Goal: Task Accomplishment & Management: Manage account settings

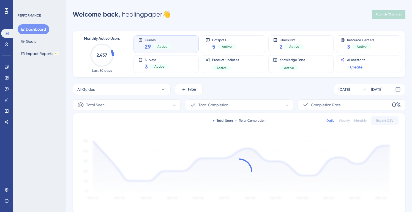
click at [8, 49] on div "Engagement Widgets Feedback Product Updates Knowledge Base AI Assistant" at bounding box center [6, 87] width 11 height 77
click at [7, 46] on icon at bounding box center [6, 44] width 4 height 4
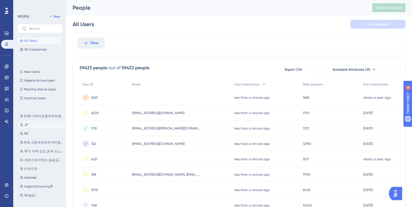
click at [31, 126] on button "JP JP" at bounding box center [42, 125] width 48 height 7
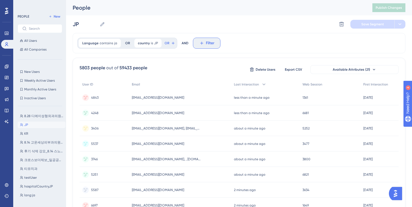
click at [201, 42] on icon at bounding box center [201, 43] width 5 height 5
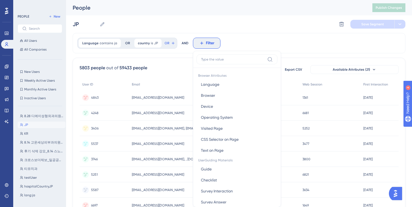
scroll to position [26, 0]
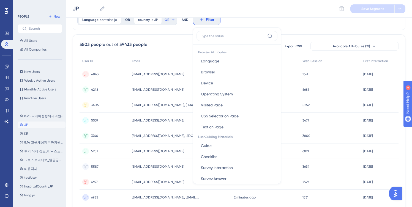
click at [182, 21] on div "AND" at bounding box center [185, 19] width 7 height 11
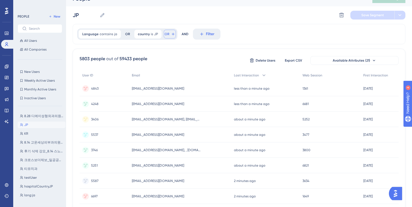
click at [165, 32] on span "OR" at bounding box center [167, 34] width 5 height 4
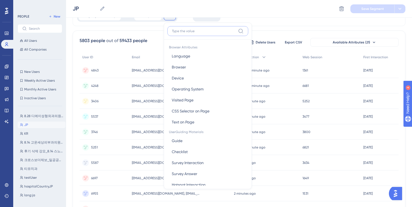
scroll to position [0, 0]
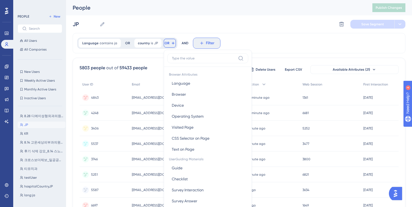
click at [199, 44] on icon at bounding box center [201, 43] width 5 height 5
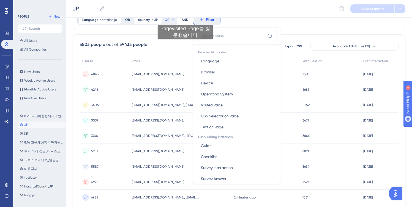
click at [185, 20] on div "AND" at bounding box center [185, 19] width 7 height 11
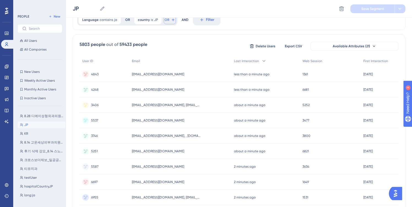
click at [169, 19] on button "OR" at bounding box center [170, 19] width 12 height 9
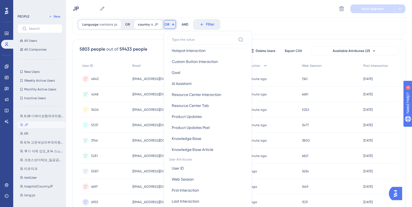
scroll to position [181, 0]
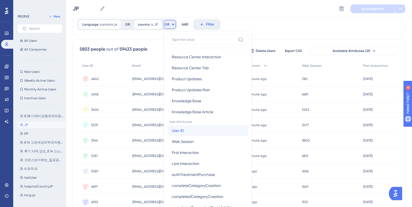
click at [195, 129] on button "User ID User ID" at bounding box center [207, 130] width 81 height 11
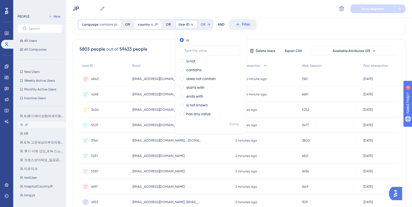
click at [153, 50] on div "5803 people out of 59433 people Delete Users Export CSV Available Attributes (2…" at bounding box center [239, 51] width 319 height 10
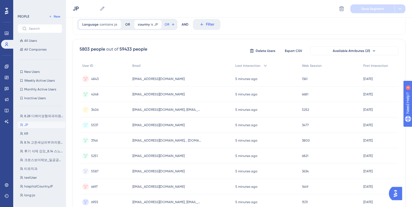
scroll to position [0, 0]
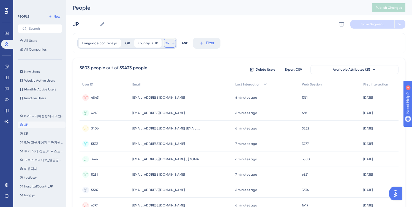
click at [166, 44] on span "OR" at bounding box center [167, 43] width 5 height 4
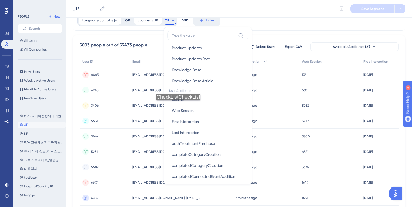
scroll to position [212, 0]
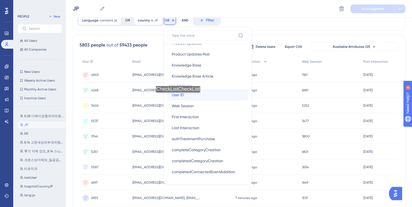
click at [181, 98] on span "User ID" at bounding box center [178, 95] width 12 height 7
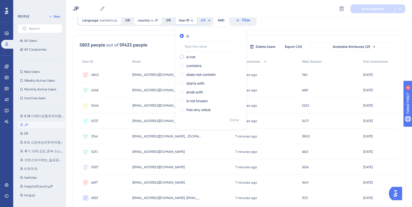
click at [194, 58] on div "is not" at bounding box center [210, 57] width 60 height 7
click at [194, 57] on label at bounding box center [210, 55] width 61 height 10
click at [194, 57] on input "text" at bounding box center [210, 55] width 51 height 4
type input "580"
click at [231, 119] on span "Done" at bounding box center [234, 120] width 9 height 7
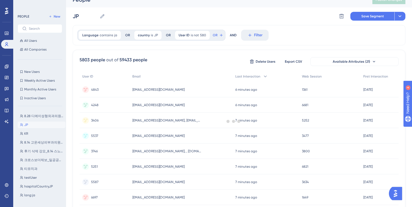
scroll to position [0, 0]
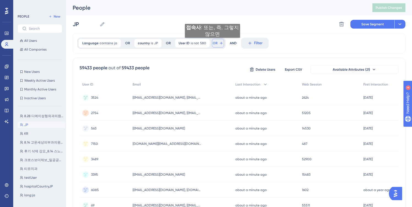
click at [213, 43] on span "OR" at bounding box center [215, 43] width 5 height 4
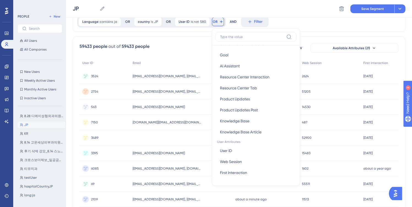
scroll to position [183, 0]
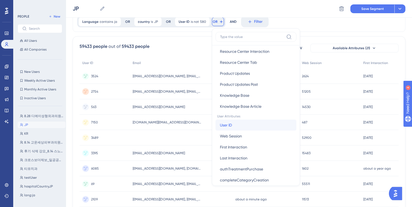
click at [226, 125] on span "User ID" at bounding box center [226, 125] width 12 height 7
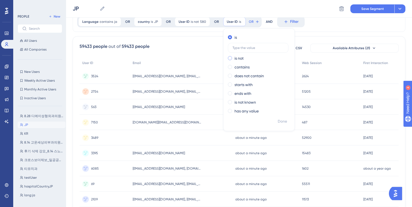
click at [237, 58] on label "is not" at bounding box center [239, 58] width 9 height 7
type input "2234"
click at [278, 122] on span "Done" at bounding box center [282, 121] width 9 height 7
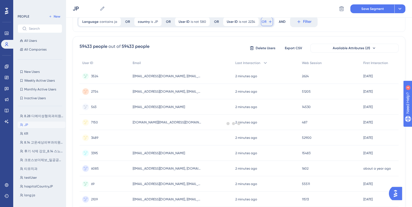
click at [264, 21] on button "OR" at bounding box center [267, 21] width 12 height 9
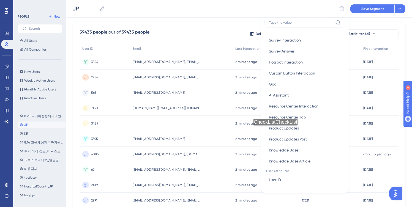
scroll to position [170, 0]
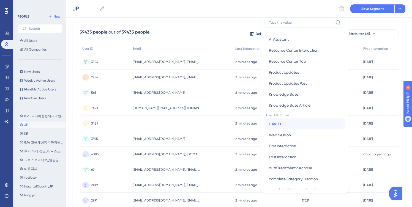
click at [276, 123] on span "User ID" at bounding box center [275, 124] width 12 height 7
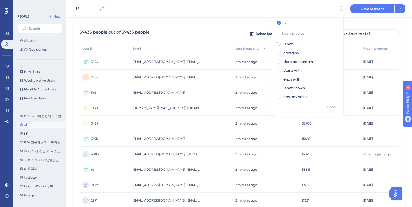
click at [288, 44] on label "is not" at bounding box center [288, 44] width 9 height 7
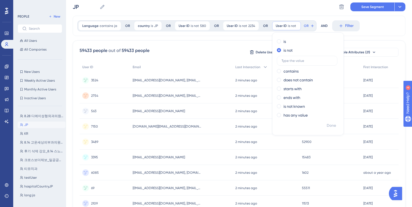
scroll to position [0, 0]
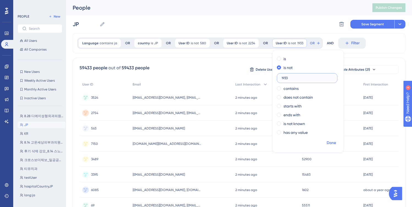
type input "1933"
click at [329, 141] on span "Done" at bounding box center [331, 143] width 9 height 7
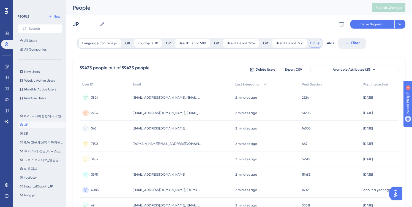
click at [310, 44] on span "OR" at bounding box center [312, 43] width 5 height 4
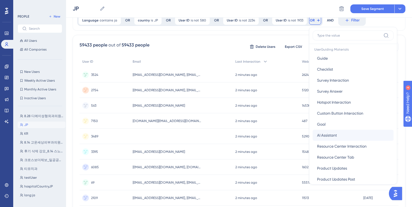
scroll to position [161, 0]
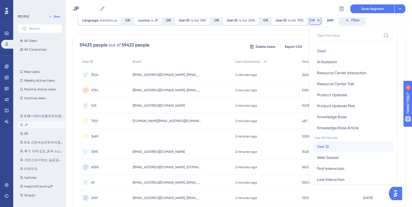
click at [321, 151] on button "User ID User ID" at bounding box center [353, 146] width 81 height 11
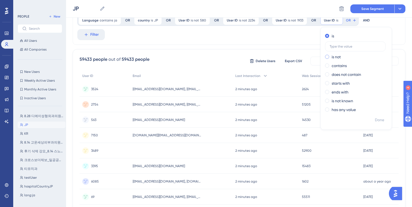
click at [337, 60] on label "is not" at bounding box center [336, 57] width 9 height 7
click at [335, 56] on input "text" at bounding box center [355, 55] width 51 height 4
click at [293, 39] on div "Language contains ja ja Remove OR country is JP JP Remove OR User ID is not 580…" at bounding box center [239, 27] width 333 height 35
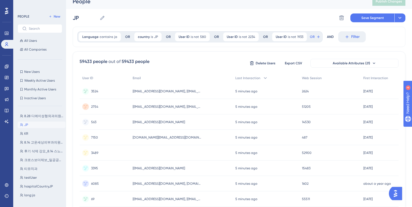
scroll to position [6, 0]
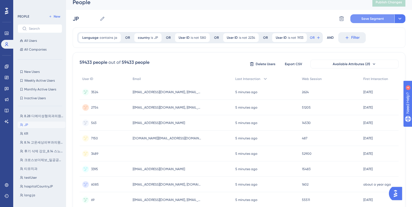
click at [367, 19] on span "Save Segment" at bounding box center [373, 19] width 23 height 4
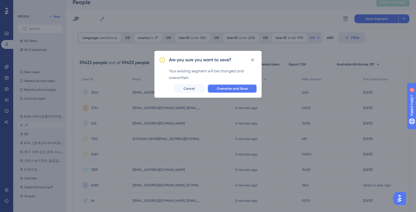
click at [230, 87] on span "Overwrite and Save" at bounding box center [232, 88] width 31 height 4
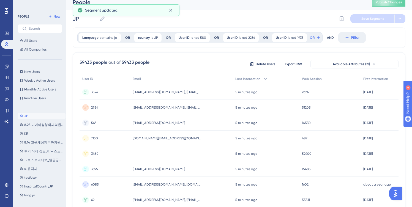
scroll to position [0, 0]
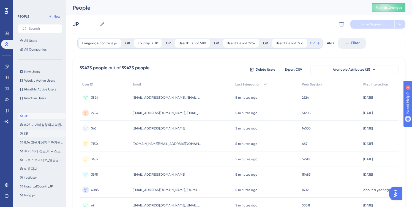
click at [41, 135] on button "KR KR" at bounding box center [42, 134] width 48 height 7
type input "KR"
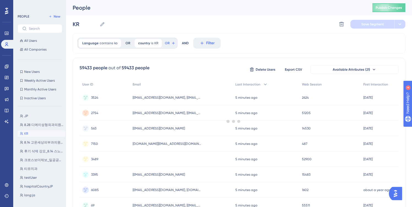
click at [167, 45] on div at bounding box center [233, 121] width 357 height 168
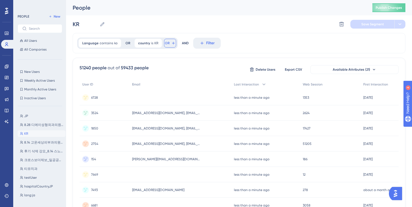
click at [166, 44] on span "OR" at bounding box center [167, 43] width 5 height 4
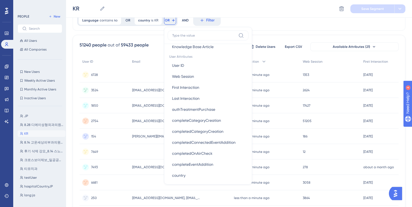
scroll to position [235, 0]
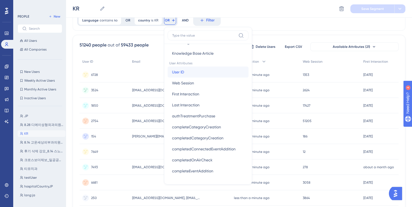
click at [198, 77] on button "User ID User ID" at bounding box center [208, 72] width 81 height 11
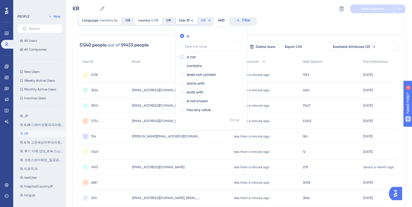
click at [201, 58] on div "is not" at bounding box center [210, 57] width 60 height 7
paste input "6845"
type input "6845"
click at [234, 124] on button "Done" at bounding box center [234, 120] width 15 height 10
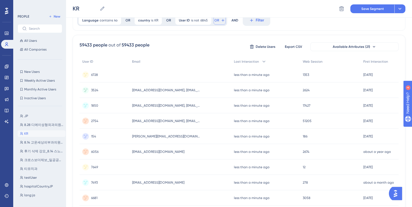
click at [217, 21] on span "OR" at bounding box center [217, 20] width 5 height 4
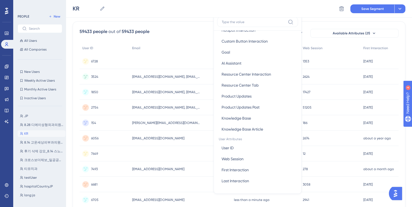
scroll to position [158, 0]
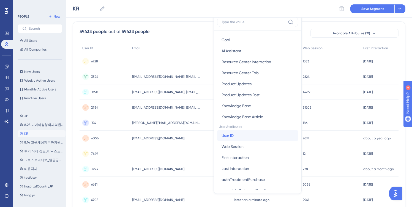
click at [232, 138] on span "User ID" at bounding box center [228, 135] width 12 height 7
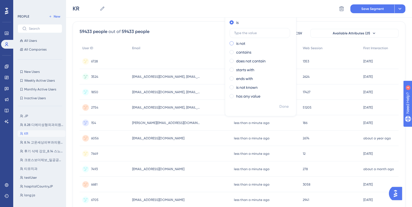
click at [241, 44] on label "is not" at bounding box center [240, 43] width 9 height 7
paste input "3097"
type input "3097"
click at [280, 105] on span "Done" at bounding box center [284, 107] width 9 height 7
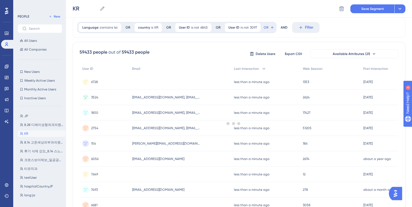
scroll to position [0, 0]
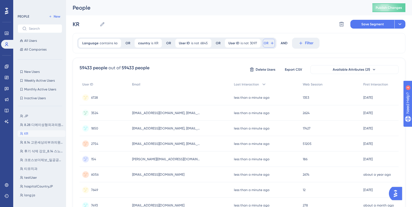
click at [265, 43] on span "OR" at bounding box center [266, 43] width 5 height 4
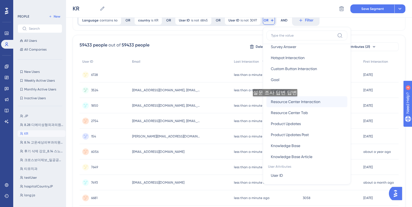
scroll to position [206, 0]
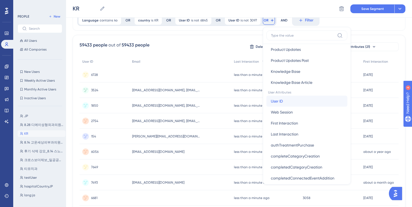
click at [277, 102] on span "User ID" at bounding box center [277, 101] width 12 height 7
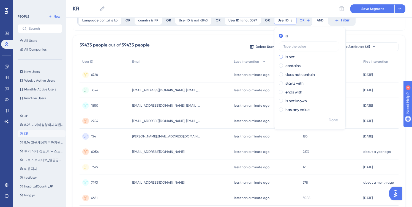
click at [291, 58] on label "is not" at bounding box center [290, 57] width 9 height 7
paste input "3093"
type input "3093"
click at [331, 119] on span "Done" at bounding box center [333, 120] width 9 height 7
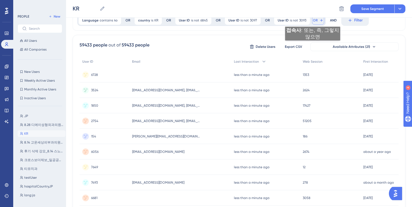
click at [313, 21] on span "OR" at bounding box center [315, 20] width 5 height 4
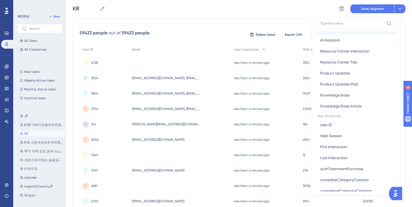
scroll to position [171, 0]
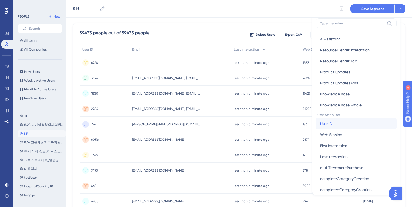
click at [329, 123] on span "User ID" at bounding box center [326, 124] width 12 height 7
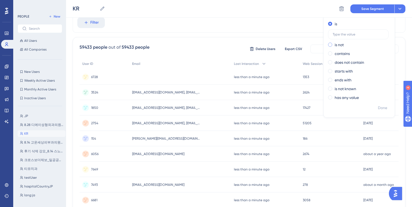
click at [337, 45] on label "is not" at bounding box center [339, 45] width 9 height 7
type input "3103"
click at [378, 107] on span "Done" at bounding box center [382, 108] width 9 height 7
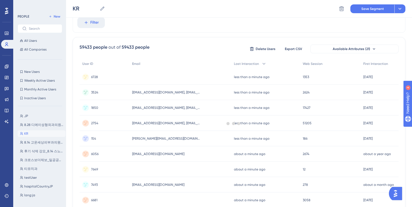
scroll to position [0, 0]
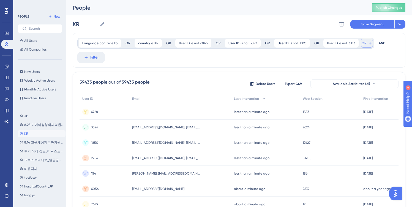
click at [362, 42] on span "OR" at bounding box center [364, 43] width 5 height 4
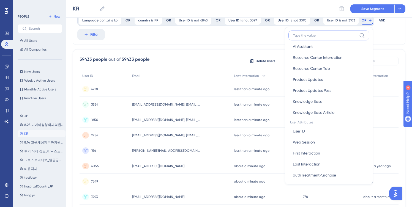
scroll to position [194, 0]
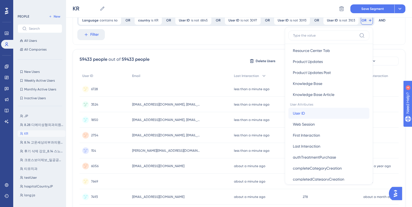
click at [300, 118] on button "User ID User ID" at bounding box center [329, 113] width 81 height 11
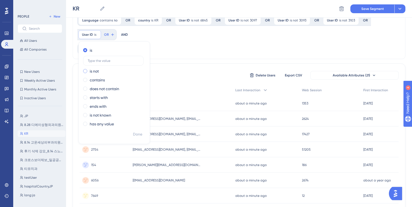
click at [121, 74] on div "is not" at bounding box center [113, 71] width 60 height 7
type input "3105"
click at [133, 134] on span "Done" at bounding box center [137, 134] width 9 height 7
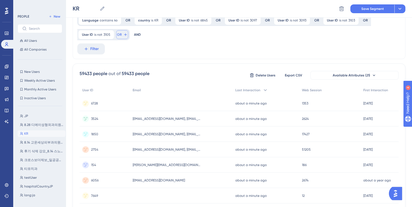
click at [121, 35] on button "OR" at bounding box center [122, 34] width 12 height 9
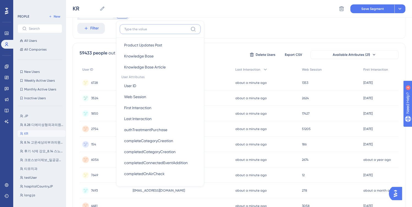
scroll to position [216, 0]
click at [147, 86] on button "User ID User ID" at bounding box center [160, 85] width 81 height 11
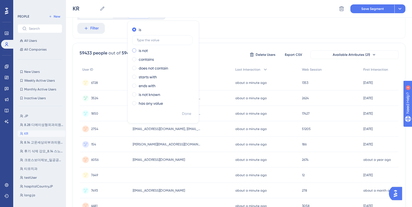
click at [148, 51] on div "is not" at bounding box center [162, 50] width 60 height 7
type input "6108"
click at [185, 114] on span "Done" at bounding box center [186, 114] width 9 height 7
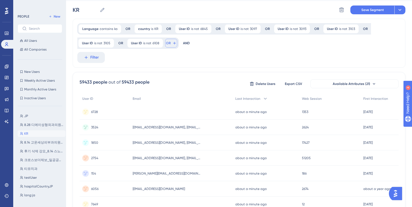
click at [169, 40] on button "OR" at bounding box center [171, 43] width 12 height 9
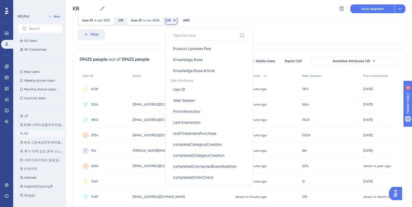
scroll to position [221, 0]
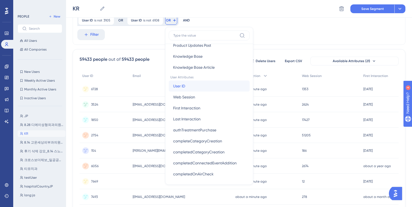
click at [182, 90] on button "User ID User ID" at bounding box center [209, 86] width 81 height 11
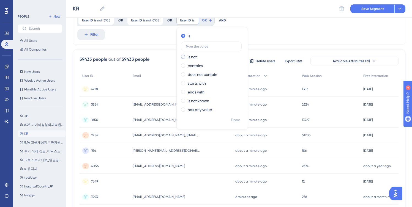
click at [192, 58] on label "is not" at bounding box center [192, 57] width 9 height 7
type input "7645"
click at [237, 119] on span "Done" at bounding box center [235, 120] width 9 height 7
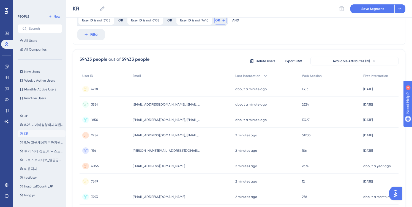
click at [218, 21] on span "OR" at bounding box center [217, 20] width 5 height 4
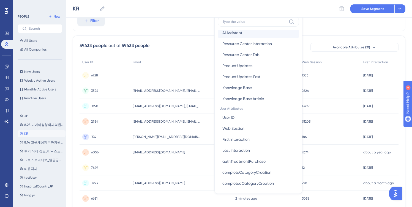
scroll to position [183, 0]
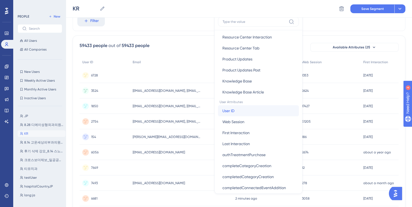
click at [228, 108] on span "User ID" at bounding box center [229, 111] width 12 height 7
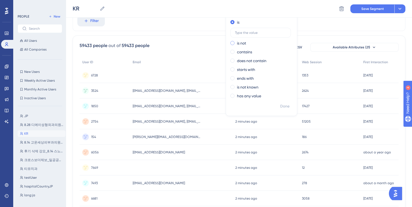
click at [244, 42] on label "is not" at bounding box center [241, 43] width 9 height 7
type input "4298"
click at [280, 105] on span "Done" at bounding box center [284, 106] width 9 height 7
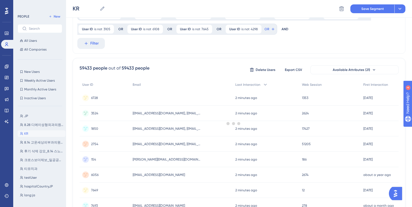
scroll to position [0, 0]
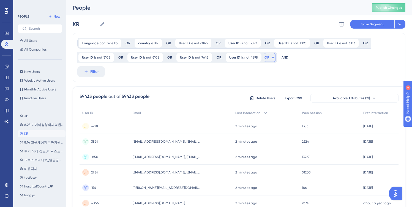
click at [267, 59] on span "OR" at bounding box center [267, 57] width 5 height 4
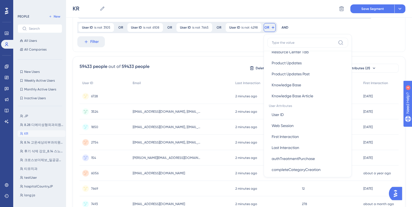
scroll to position [233, 0]
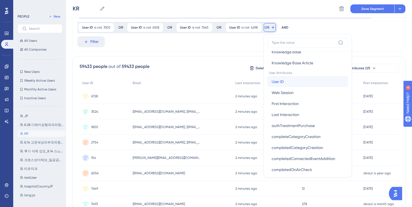
click at [278, 81] on span "User ID" at bounding box center [278, 82] width 12 height 7
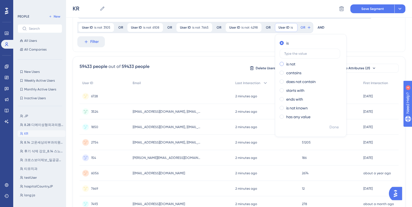
click at [284, 65] on div "is not" at bounding box center [310, 64] width 60 height 7
paste input "7368"
type input "7368"
click at [330, 128] on span "Done" at bounding box center [334, 127] width 9 height 7
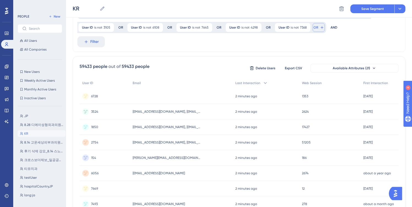
click at [315, 27] on span "OR" at bounding box center [316, 27] width 5 height 4
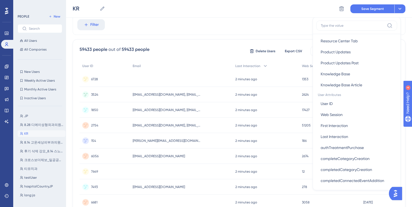
scroll to position [208, 0]
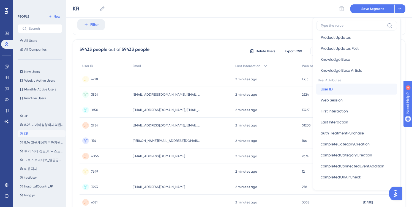
click at [327, 91] on span "User ID" at bounding box center [327, 89] width 12 height 7
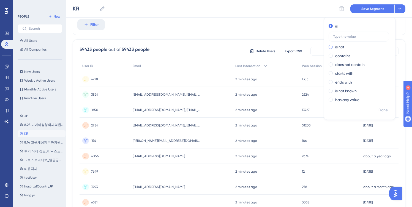
click at [345, 46] on div "is not" at bounding box center [359, 47] width 60 height 7
click at [341, 46] on input "text" at bounding box center [359, 46] width 51 height 4
type input "7459"
click at [376, 109] on button "Done" at bounding box center [383, 110] width 15 height 10
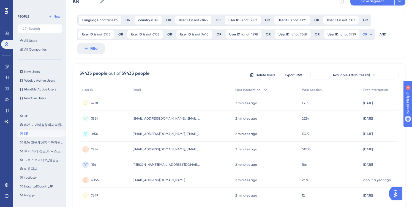
scroll to position [0, 0]
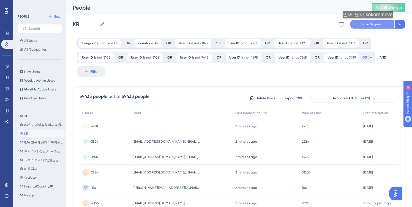
click at [369, 24] on span "Save Segment" at bounding box center [373, 24] width 23 height 4
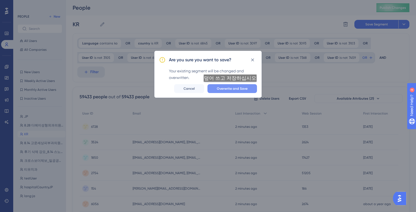
click at [229, 87] on span "Overwrite and Save" at bounding box center [232, 88] width 31 height 4
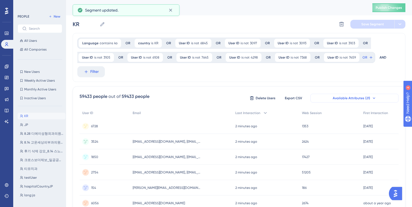
click at [367, 99] on span "Available Attributes (21)" at bounding box center [351, 98] width 37 height 4
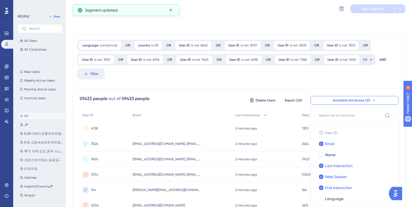
scroll to position [56, 0]
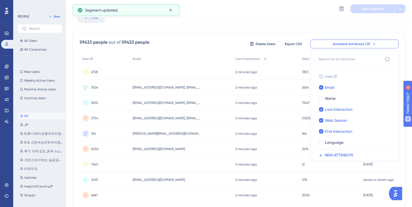
click at [362, 43] on span "Available Attributes (21)" at bounding box center [351, 44] width 37 height 4
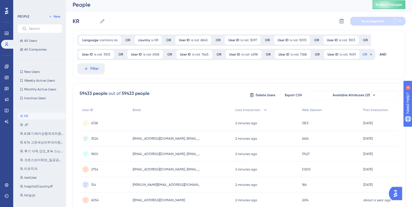
scroll to position [0, 0]
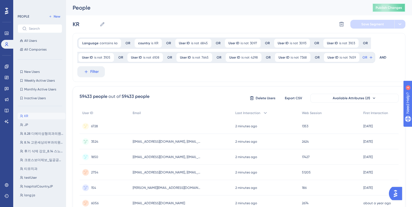
click at [391, 7] on span "Publish Changes" at bounding box center [389, 8] width 26 height 4
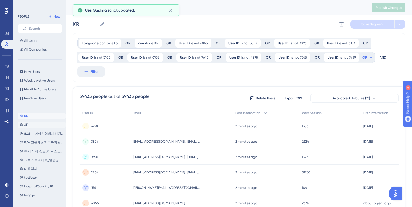
click at [36, 126] on button "JP JP" at bounding box center [42, 125] width 48 height 7
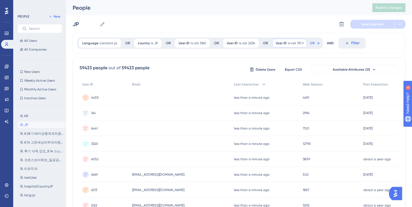
click at [291, 44] on span "is not" at bounding box center [292, 43] width 8 height 4
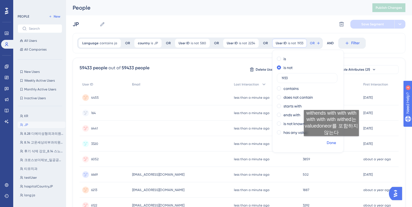
click at [330, 147] on button "Done" at bounding box center [331, 143] width 15 height 10
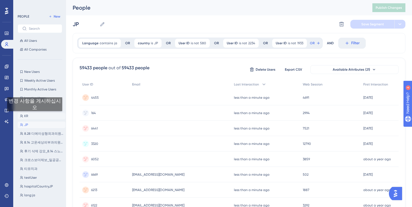
click at [34, 116] on button "KR KR" at bounding box center [42, 116] width 48 height 7
type input "KR"
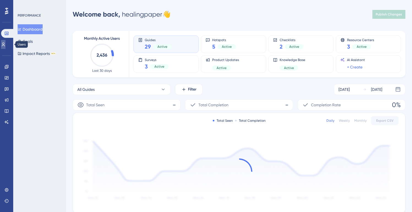
click at [6, 44] on icon at bounding box center [3, 44] width 4 height 4
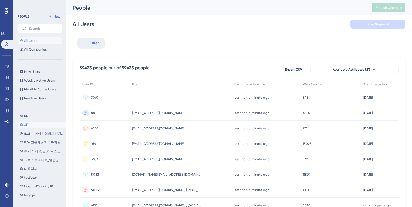
click at [39, 124] on button "JP JP" at bounding box center [42, 125] width 48 height 7
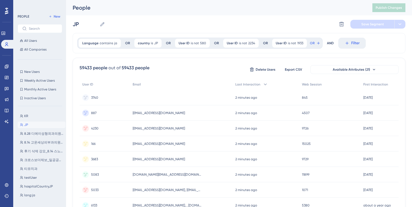
click at [248, 25] on div "JP JP Delete Segment Save Segment" at bounding box center [239, 24] width 333 height 18
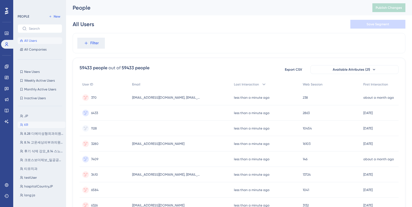
click at [30, 125] on button "KR KR" at bounding box center [42, 125] width 48 height 7
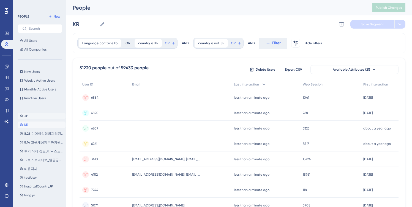
click at [34, 115] on button "JP JP" at bounding box center [42, 116] width 48 height 7
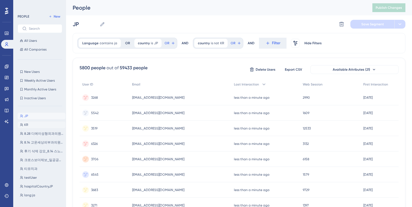
click at [31, 124] on button "KR KR" at bounding box center [42, 125] width 48 height 7
type input "KR"
